Goal: Task Accomplishment & Management: Manage account settings

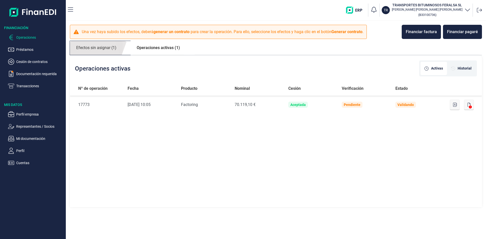
click at [104, 49] on link "Efectos sin asignar (1)" at bounding box center [96, 48] width 53 height 14
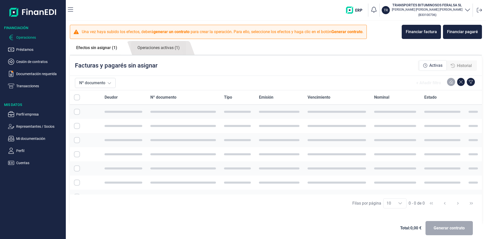
checkbox input "true"
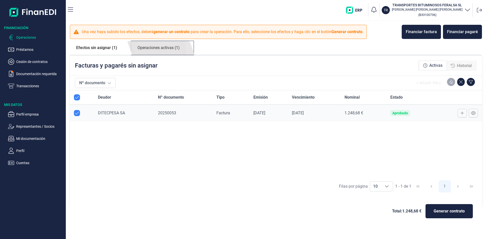
click at [156, 49] on link "Operaciones activas (1)" at bounding box center [158, 48] width 55 height 14
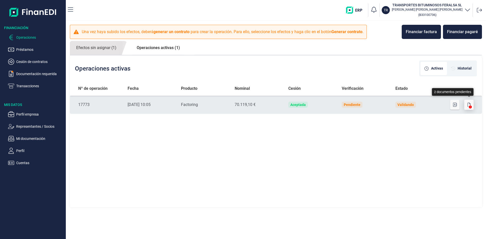
click at [471, 103] on button "button" at bounding box center [469, 105] width 10 height 10
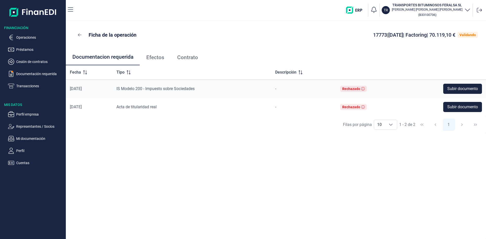
click at [156, 58] on span "Efectos" at bounding box center [155, 57] width 18 height 5
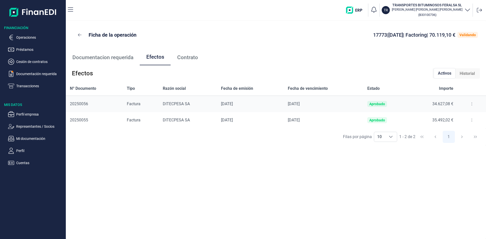
click at [466, 71] on span "Historial" at bounding box center [467, 74] width 15 height 6
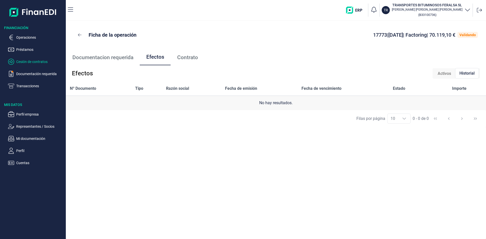
click at [34, 60] on p "Cesión de contratos" at bounding box center [40, 62] width 48 height 6
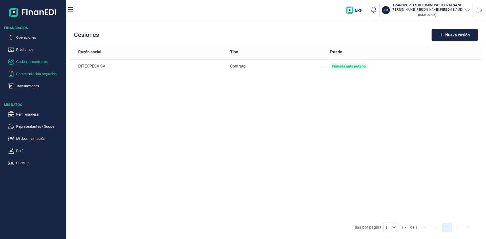
click at [37, 73] on p "Documentación requerida" at bounding box center [40, 74] width 48 height 6
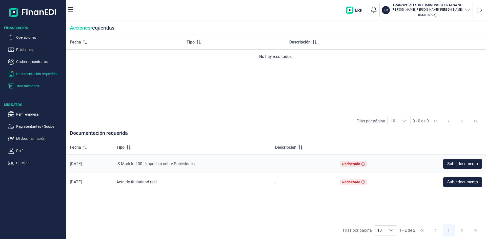
click at [32, 85] on p "Transacciones" at bounding box center [40, 86] width 48 height 6
